Goal: Information Seeking & Learning: Learn about a topic

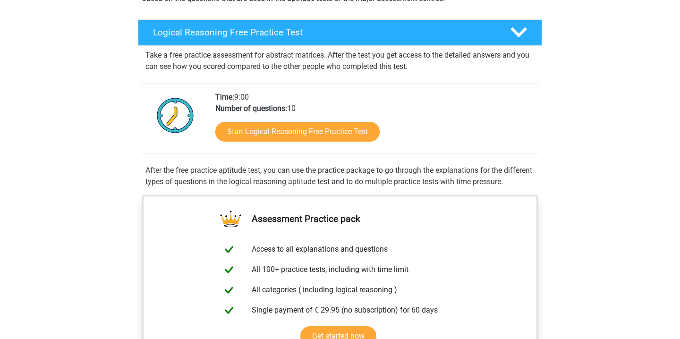
scroll to position [45, 0]
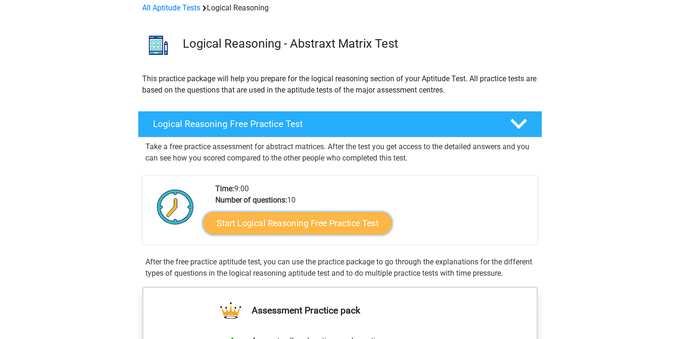
click at [320, 225] on link "Start Logical Reasoning Free Practice Test" at bounding box center [297, 222] width 189 height 23
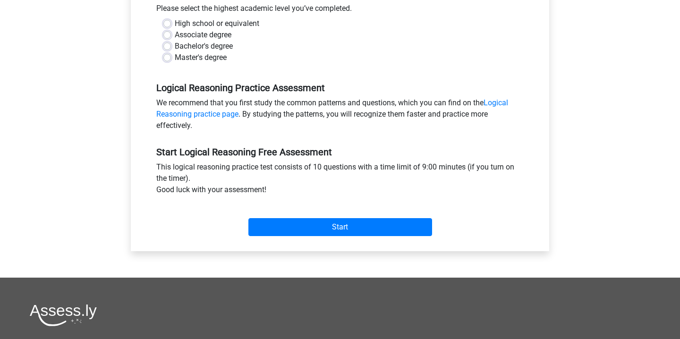
scroll to position [283, 0]
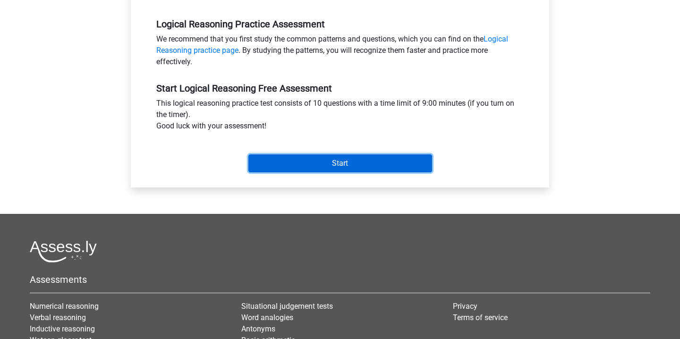
click at [349, 160] on input "Start" at bounding box center [340, 163] width 184 height 18
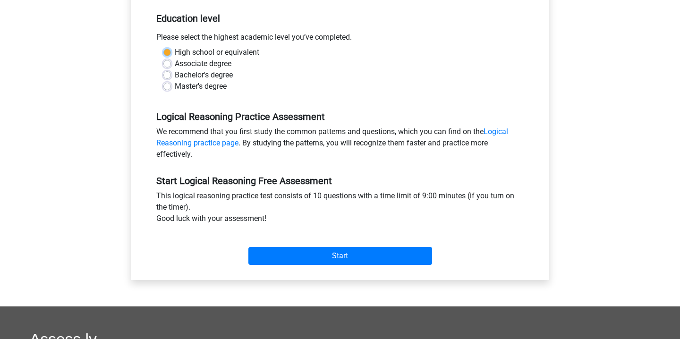
scroll to position [113, 0]
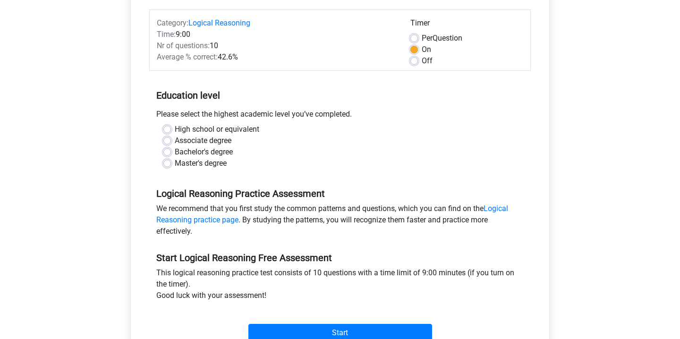
click at [233, 149] on label "Bachelor's degree" at bounding box center [204, 151] width 58 height 11
click at [171, 149] on input "Bachelor's degree" at bounding box center [167, 150] width 8 height 9
radio input "true"
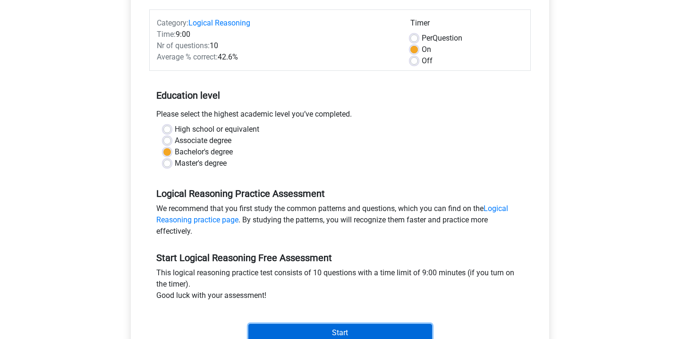
click at [307, 332] on input "Start" at bounding box center [340, 333] width 184 height 18
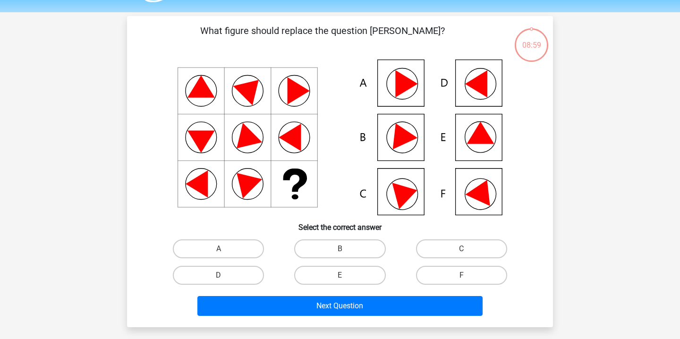
scroll to position [28, 0]
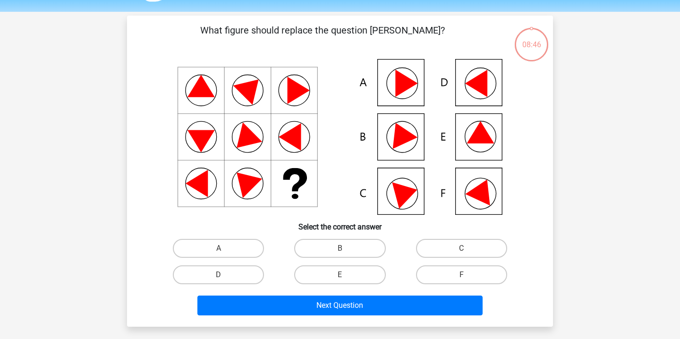
click at [475, 137] on icon at bounding box center [480, 132] width 27 height 22
click at [374, 267] on label "E" at bounding box center [339, 274] width 91 height 19
click at [346, 275] on input "E" at bounding box center [343, 278] width 6 height 6
radio input "true"
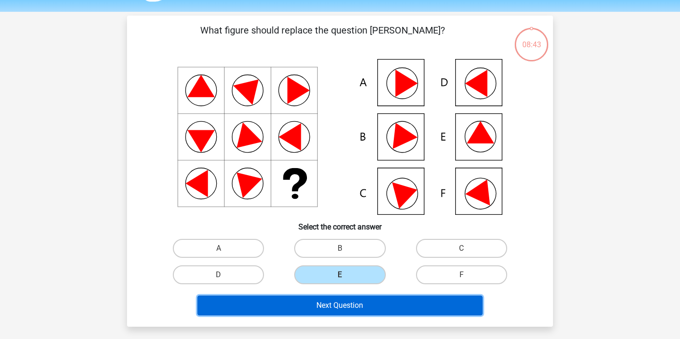
click at [370, 307] on button "Next Question" at bounding box center [340, 305] width 286 height 20
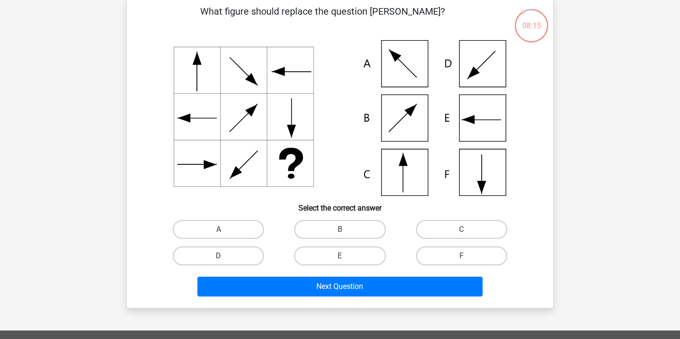
scroll to position [55, 0]
